Goal: Task Accomplishment & Management: Manage account settings

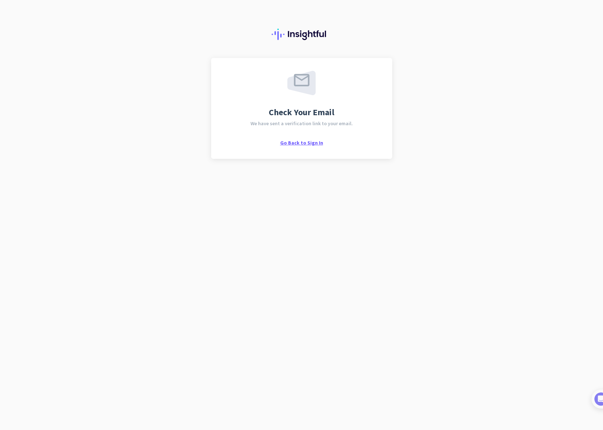
click at [299, 141] on span "Go Back to Sign In" at bounding box center [301, 142] width 43 height 6
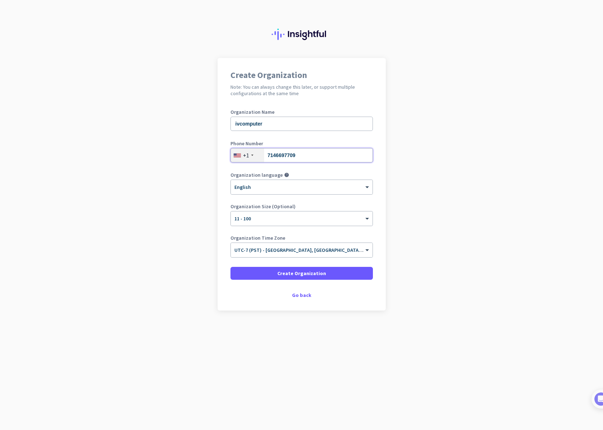
drag, startPoint x: 319, startPoint y: 159, endPoint x: 263, endPoint y: 152, distance: 55.9
click at [263, 152] on div "+1 7146697709" at bounding box center [301, 155] width 142 height 14
type input "9492933496"
drag, startPoint x: 266, startPoint y: 127, endPoint x: 221, endPoint y: 124, distance: 44.4
click at [221, 124] on div "Create Organization Note: You can always change this later, or support multiple…" at bounding box center [301, 184] width 168 height 253
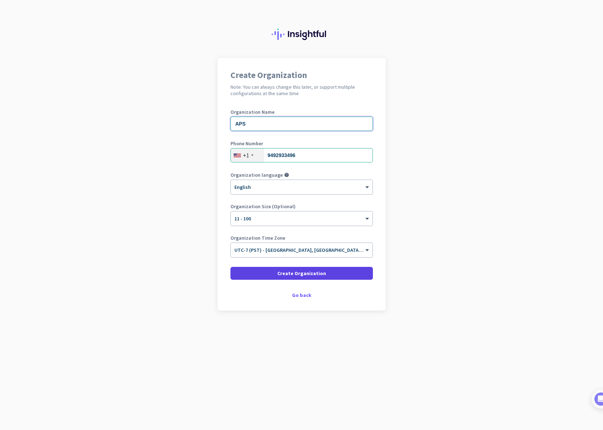
type input "APS"
click at [317, 273] on span "Create Organization" at bounding box center [301, 273] width 49 height 7
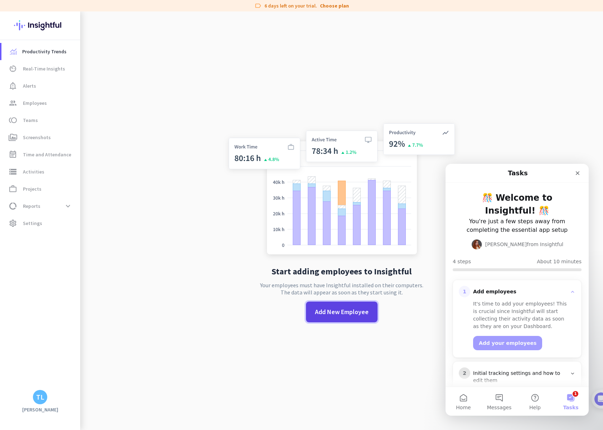
click at [337, 314] on span "Add New Employee" at bounding box center [342, 311] width 54 height 9
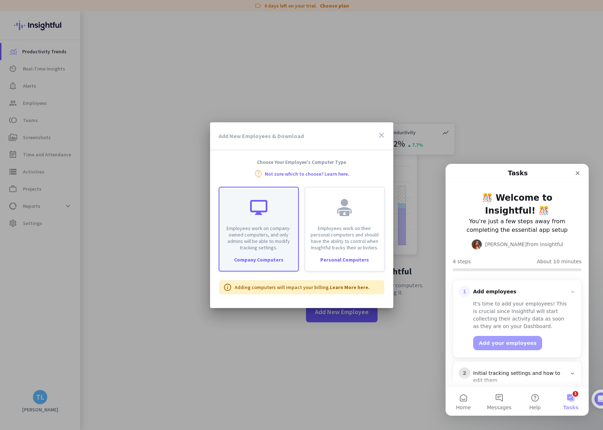
click at [265, 212] on div at bounding box center [258, 207] width 17 height 17
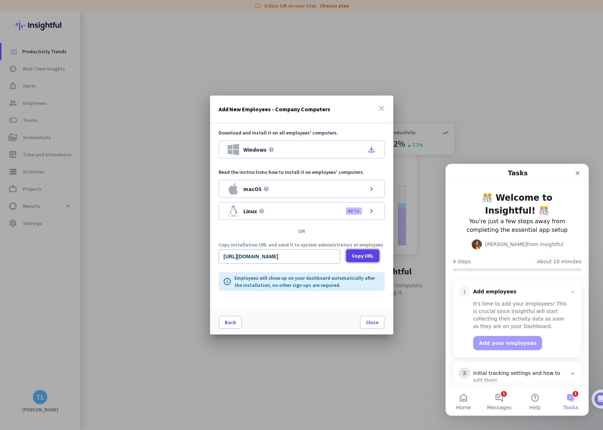
click at [360, 256] on span "Copy URL" at bounding box center [363, 255] width 22 height 7
click at [367, 252] on span at bounding box center [362, 255] width 33 height 17
drag, startPoint x: 313, startPoint y: 258, endPoint x: 365, endPoint y: 256, distance: 52.6
click at [365, 256] on div "https://app.insightful.io/#/installation/company?token=eyJhbGciOiJIUzI1NiIsInR5…" at bounding box center [302, 256] width 166 height 14
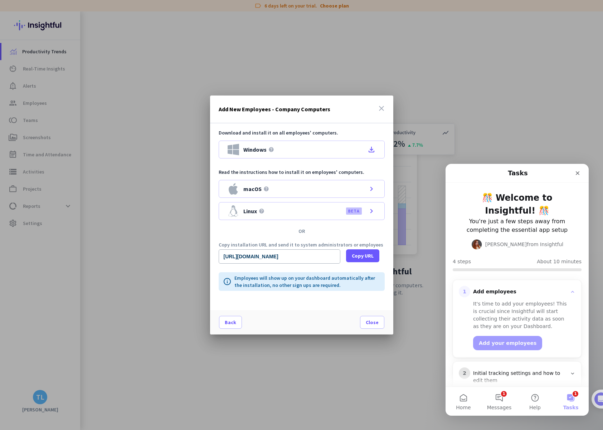
scroll to position [0, 0]
click at [370, 150] on icon "file_download" at bounding box center [371, 149] width 9 height 9
click at [382, 107] on icon "close" at bounding box center [381, 108] width 9 height 9
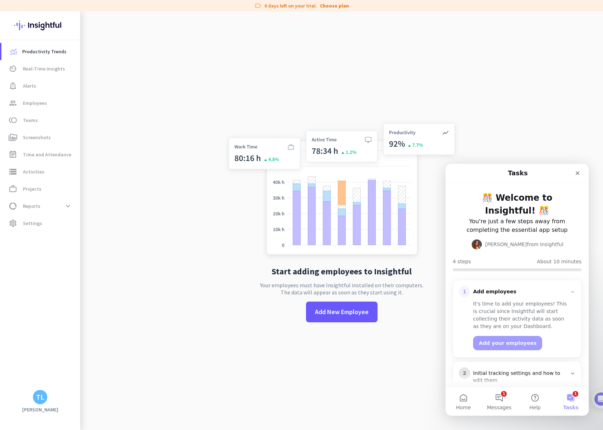
drag, startPoint x: 393, startPoint y: 84, endPoint x: 388, endPoint y: 84, distance: 5.4
click at [393, 83] on div "Start adding employees to Insightful Your employees must have Insightful instal…" at bounding box center [341, 226] width 237 height 430
click at [139, 189] on app-no-employees "Start adding employees to Insightful Your employees must have Insightful instal…" at bounding box center [341, 226] width 523 height 430
click at [169, 266] on app-no-employees "Start adding employees to Insightful Your employees must have Insightful instal…" at bounding box center [341, 226] width 523 height 430
click at [200, 275] on app-no-employees "Start adding employees to Insightful Your employees must have Insightful instal…" at bounding box center [341, 226] width 523 height 430
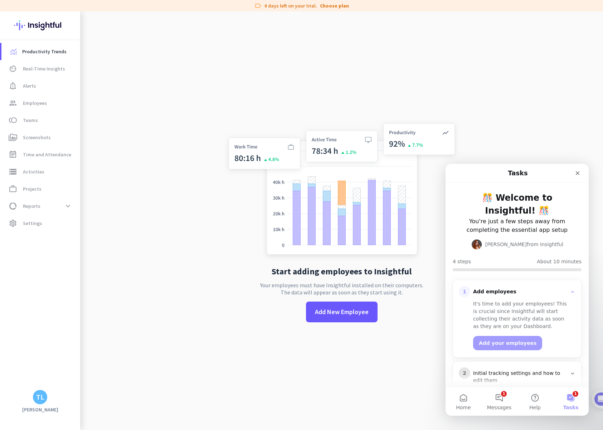
click at [244, 288] on div "Start adding employees to Insightful Your employees must have Insightful instal…" at bounding box center [341, 226] width 237 height 430
drag, startPoint x: 212, startPoint y: 221, endPoint x: 137, endPoint y: 162, distance: 95.7
click at [212, 221] on app-no-employees "Start adding employees to Insightful Your employees must have Insightful instal…" at bounding box center [341, 226] width 523 height 430
click at [56, 70] on span "Real-Time Insights" at bounding box center [44, 68] width 42 height 9
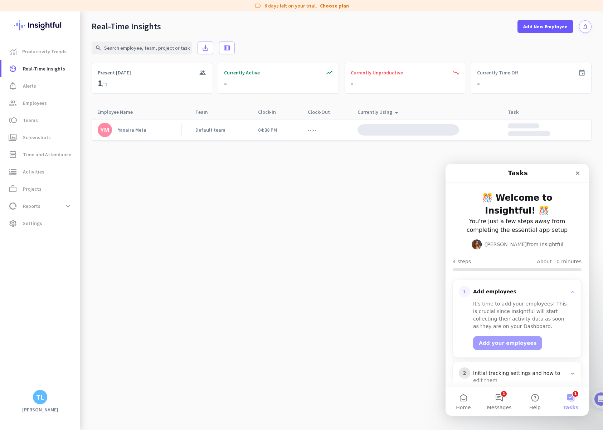
click at [158, 166] on cdk-virtual-scroll-viewport "YM Yaxaira Meta Default team 04:38 PM --:--" at bounding box center [342, 274] width 500 height 311
click at [190, 169] on cdk-virtual-scroll-viewport "YM Yaxaira Meta Default team 04:38 PM --:-- brightree.net Unlabeled photo_camera" at bounding box center [342, 274] width 500 height 311
click at [141, 151] on cdk-virtual-scroll-viewport "YM Yaxaira Meta Default team 04:38 PM --:-- brightree.net Unlabeled photo_camera" at bounding box center [342, 274] width 500 height 311
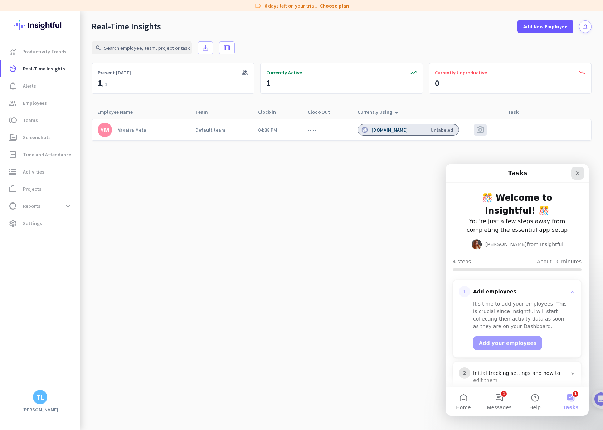
click at [575, 176] on icon "Close" at bounding box center [577, 173] width 6 height 6
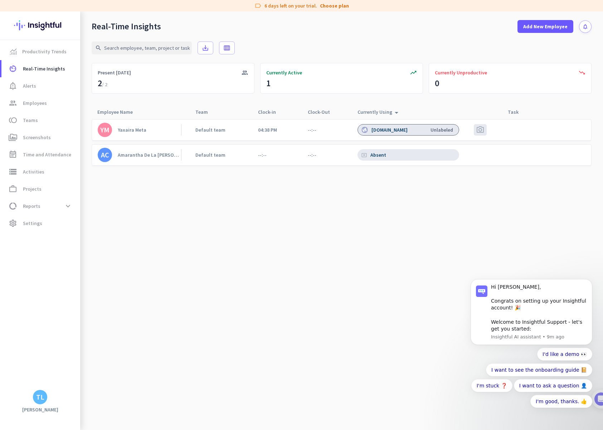
click at [130, 204] on cdk-virtual-scroll-viewport "YM Yaxaira Meta Default team 04:38 PM --:-- brightree.net Unlabeled photo_camer…" at bounding box center [342, 274] width 500 height 311
click at [400, 202] on cdk-virtual-scroll-viewport "YM Yaxaira Meta Default team 04:38 PM --:-- desktop_access_disabled Inactive AC…" at bounding box center [342, 274] width 500 height 311
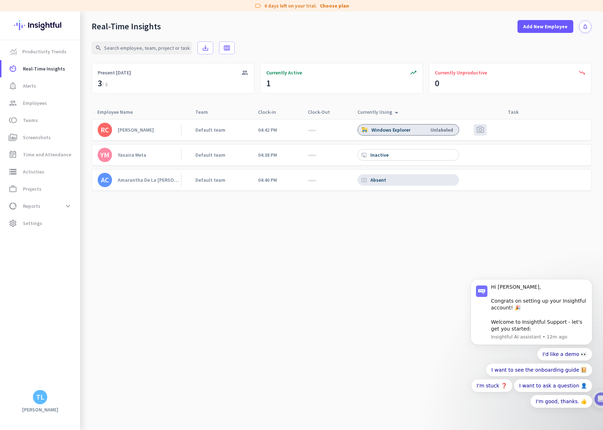
click at [183, 240] on cdk-virtual-scroll-viewport "RC Richard Cano Default team 04:42 PM --:-- Windows Explorer Unlabeled photo_ca…" at bounding box center [342, 274] width 500 height 311
click at [185, 233] on cdk-virtual-scroll-viewport "RC Richard Cano Default team 04:42 PM --:-- Windows Explorer Unlabeled photo_ca…" at bounding box center [342, 274] width 500 height 311
